Goal: Find contact information: Find contact information

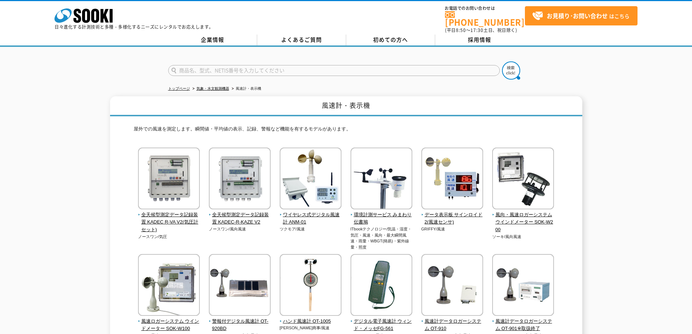
click at [209, 41] on div "企業情報 よくあるご質問 初めての方へ 採用情報" at bounding box center [346, 41] width 692 height 12
click at [216, 35] on link "企業情報" at bounding box center [212, 40] width 89 height 11
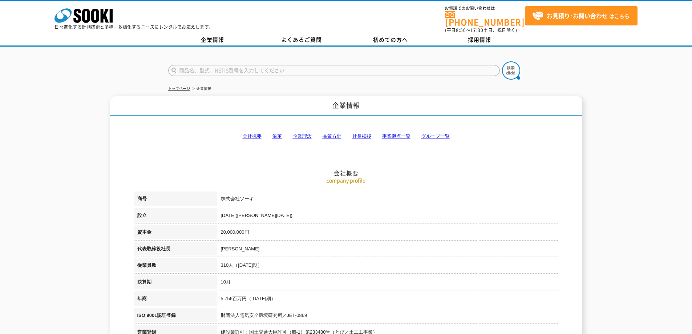
click at [397, 133] on link "事業拠点一覧" at bounding box center [396, 135] width 28 height 5
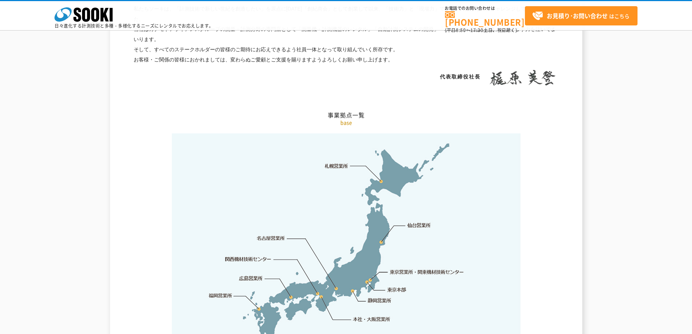
scroll to position [1460, 0]
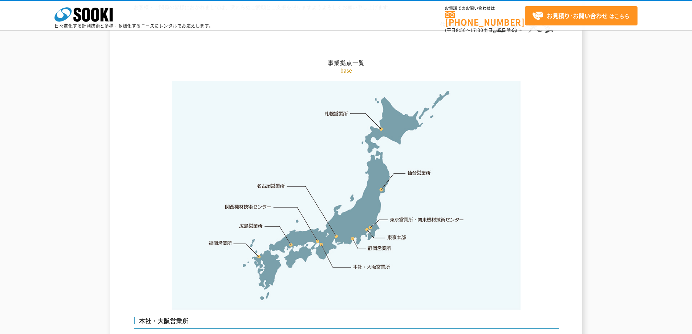
click at [259, 242] on img at bounding box center [346, 195] width 349 height 229
click at [218, 240] on link "福岡営業所" at bounding box center [221, 243] width 24 height 7
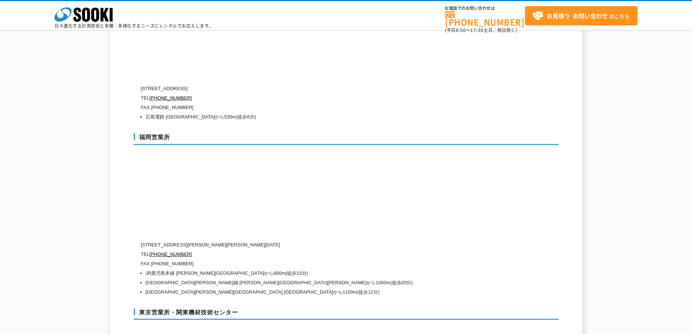
scroll to position [2823, 0]
